Goal: Task Accomplishment & Management: Use online tool/utility

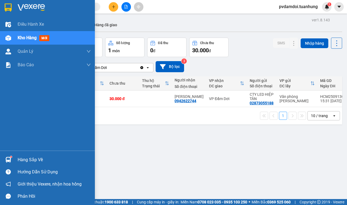
scroll to position [25, 0]
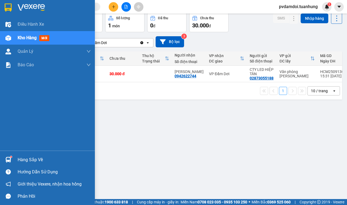
click at [3, 161] on div "Hàng sắp về" at bounding box center [47, 160] width 95 height 12
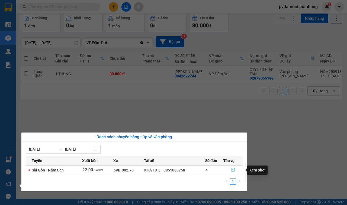
click at [234, 172] on icon "file-done" at bounding box center [233, 170] width 4 height 4
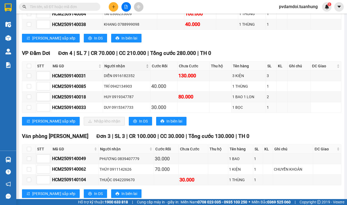
scroll to position [1017, 0]
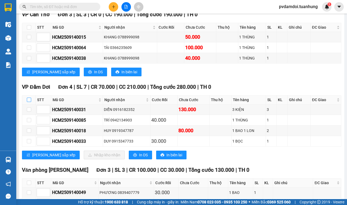
click at [28, 103] on label at bounding box center [29, 100] width 4 height 6
click at [28, 102] on input "checkbox" at bounding box center [29, 100] width 4 height 4
checkbox input "true"
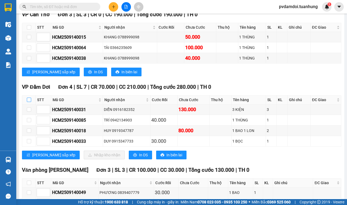
checkbox input "true"
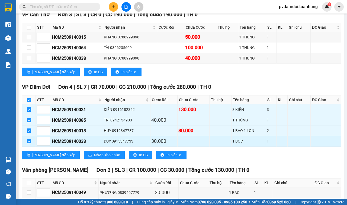
click at [28, 144] on input "checkbox" at bounding box center [29, 141] width 4 height 4
checkbox input "false"
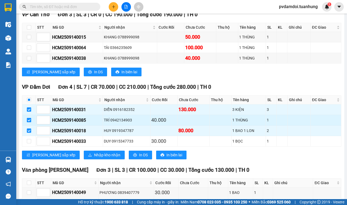
click at [30, 123] on input "checkbox" at bounding box center [29, 120] width 4 height 4
checkbox input "false"
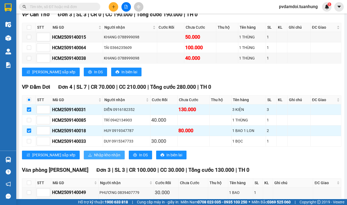
click at [94, 158] on span "Nhập kho nhận" at bounding box center [107, 155] width 26 height 6
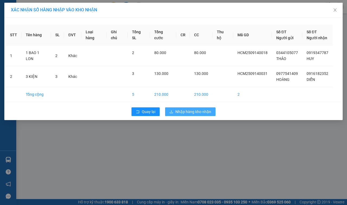
click at [180, 113] on span "Nhập hàng kho nhận" at bounding box center [193, 112] width 36 height 6
